Goal: Check status

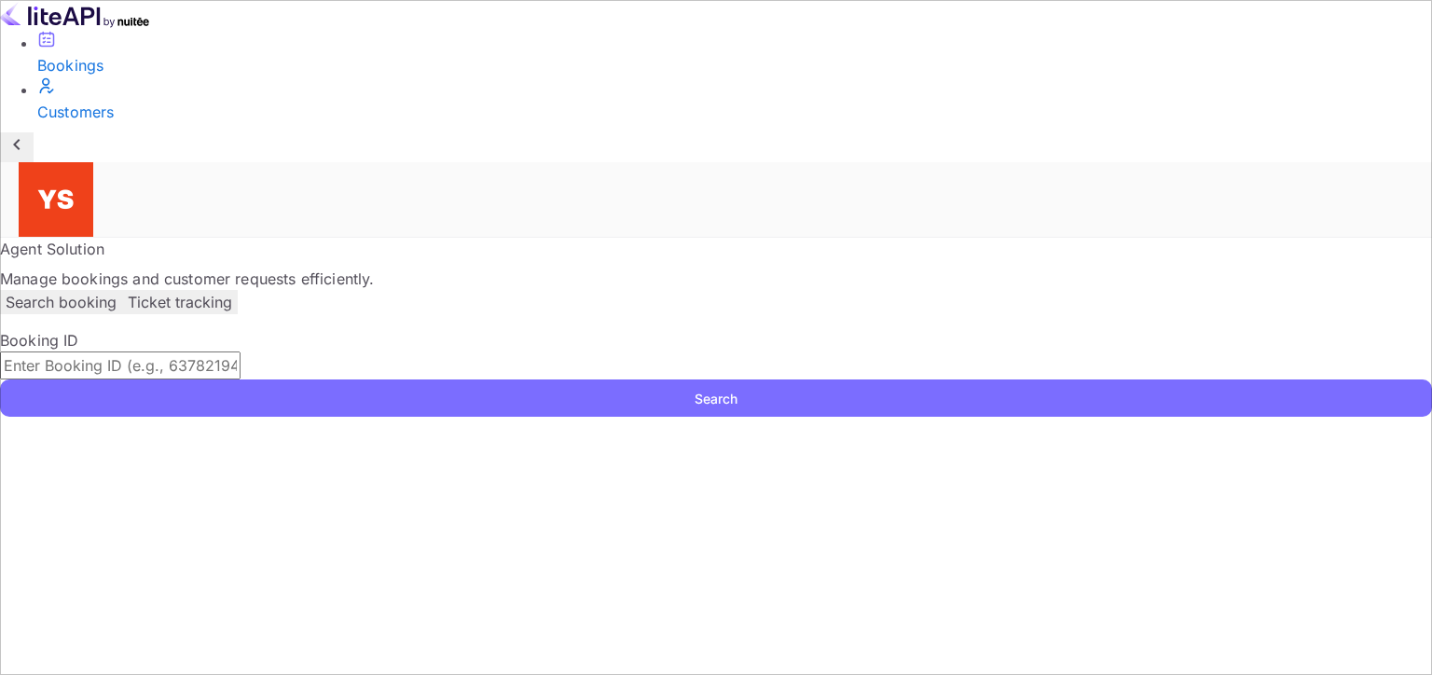
click at [241, 351] on input "text" at bounding box center [120, 365] width 241 height 28
paste input "9997750"
type input "9997750"
click at [0, 379] on button "Search" at bounding box center [716, 397] width 1432 height 37
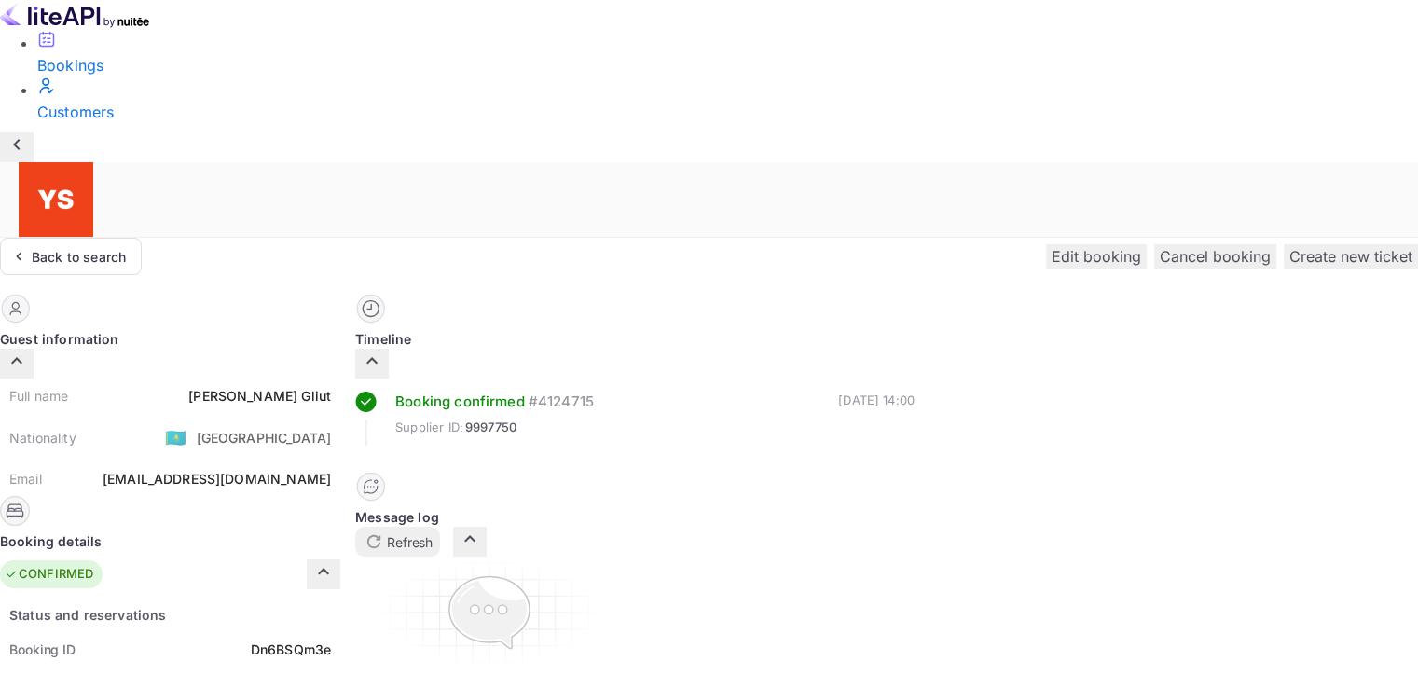
scroll to position [186, 0]
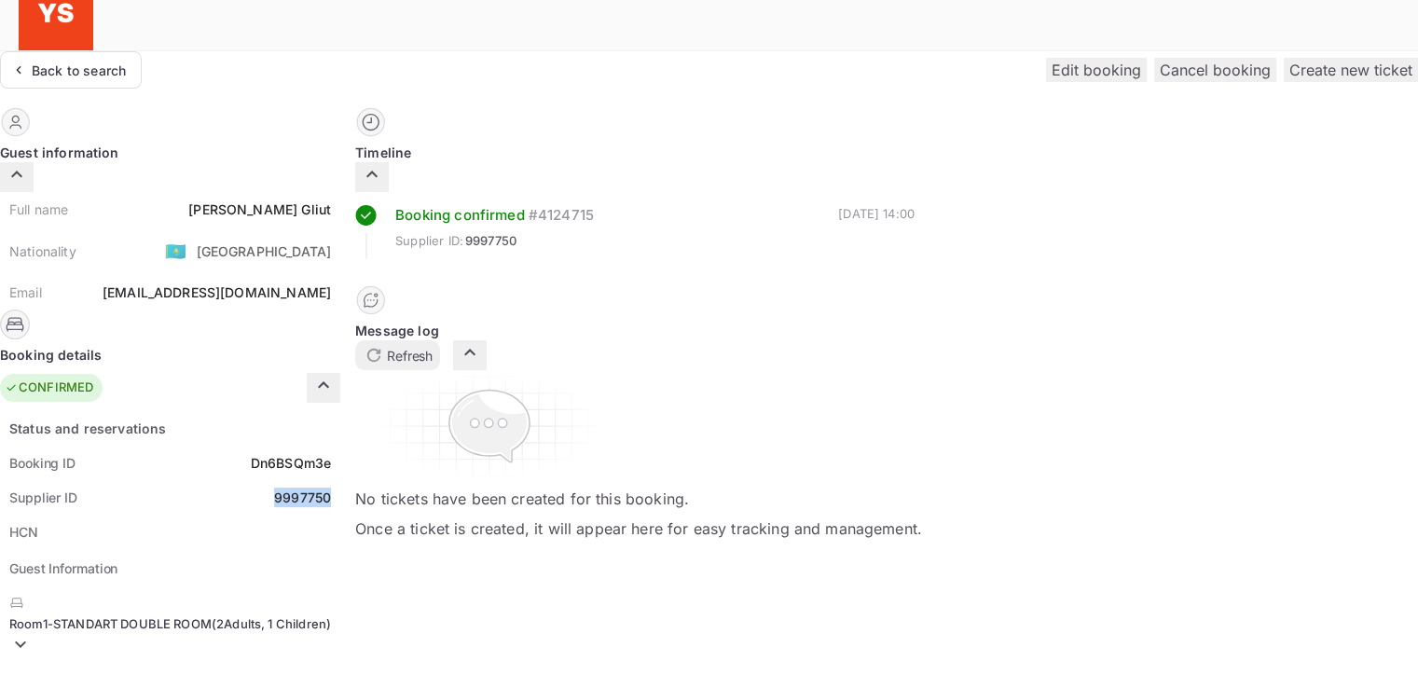
drag, startPoint x: 737, startPoint y: 310, endPoint x: 813, endPoint y: 308, distance: 76.5
copy div "9997750"
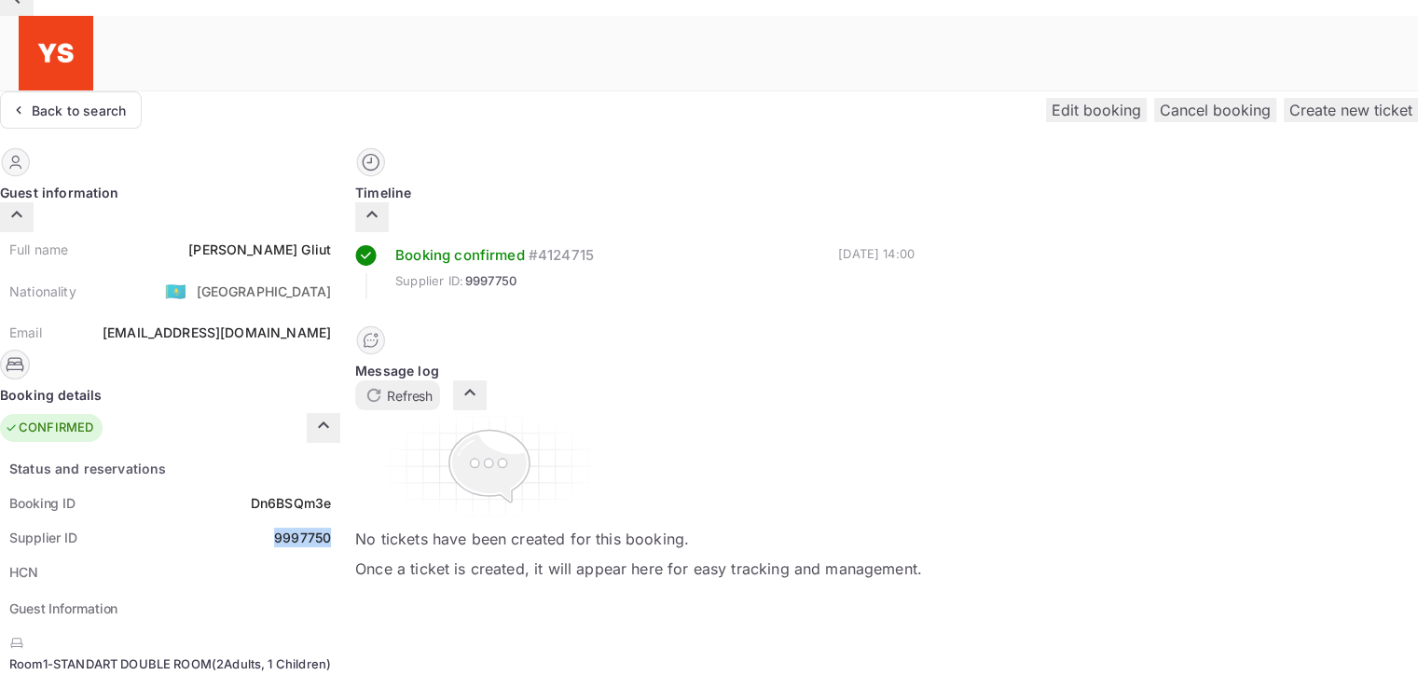
scroll to position [93, 0]
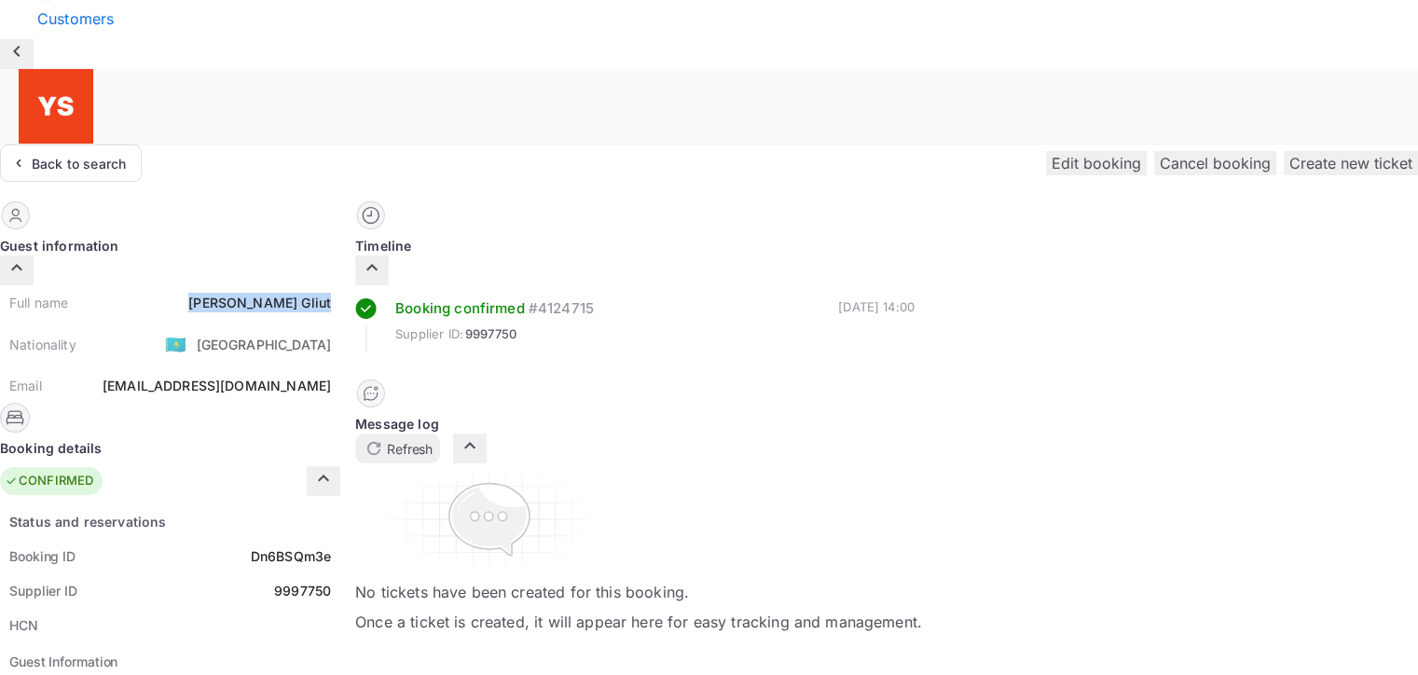
drag, startPoint x: 712, startPoint y: 127, endPoint x: 805, endPoint y: 134, distance: 92.6
click at [340, 285] on div "Full name [PERSON_NAME]" at bounding box center [170, 302] width 340 height 34
copy div "[PERSON_NAME]"
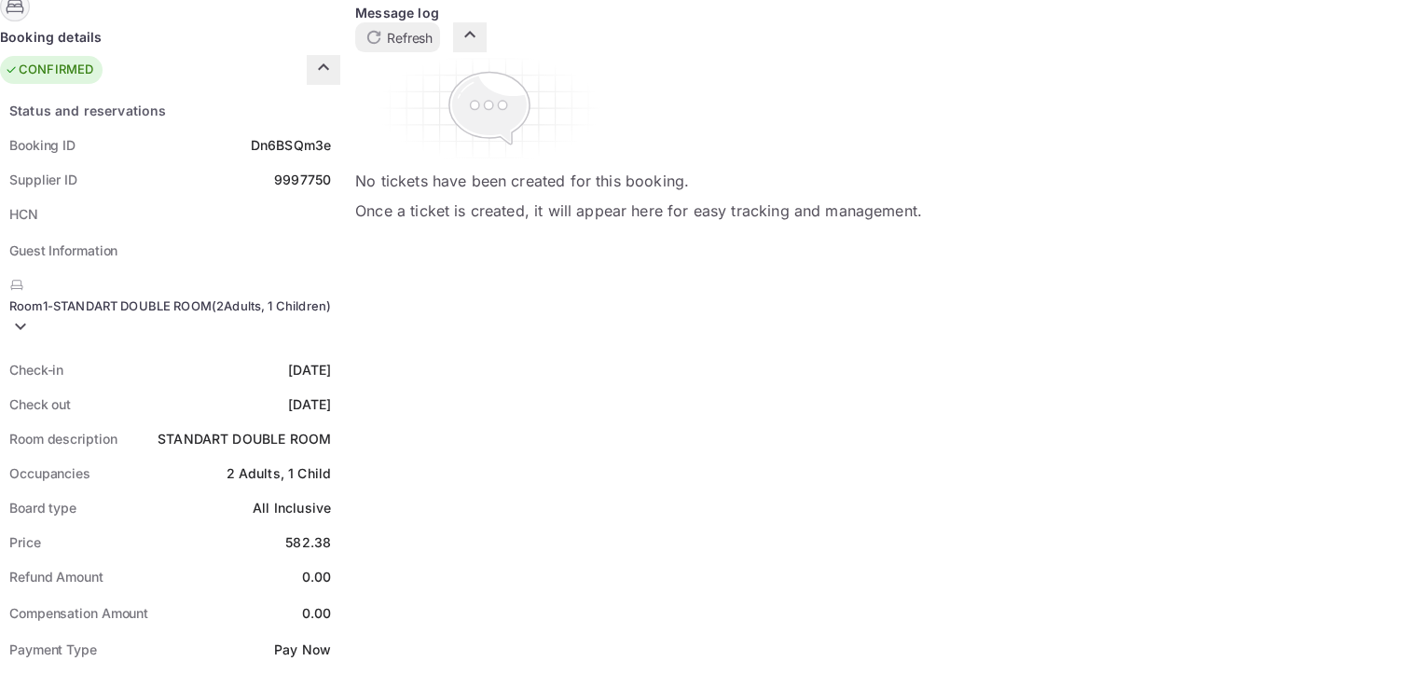
scroll to position [559, 0]
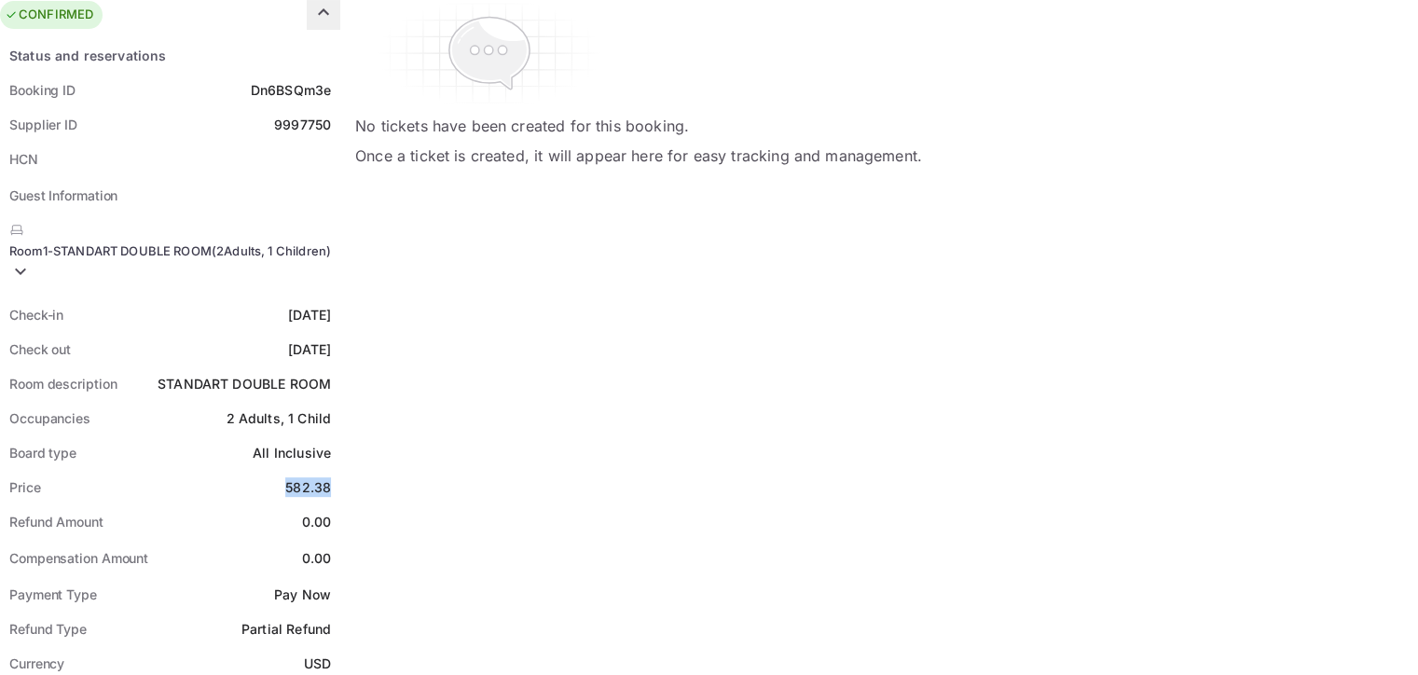
drag, startPoint x: 765, startPoint y: 287, endPoint x: 806, endPoint y: 290, distance: 42.0
click at [340, 470] on div "Price 582.38" at bounding box center [170, 487] width 340 height 34
copy div "582.38"
